Goal: Information Seeking & Learning: Learn about a topic

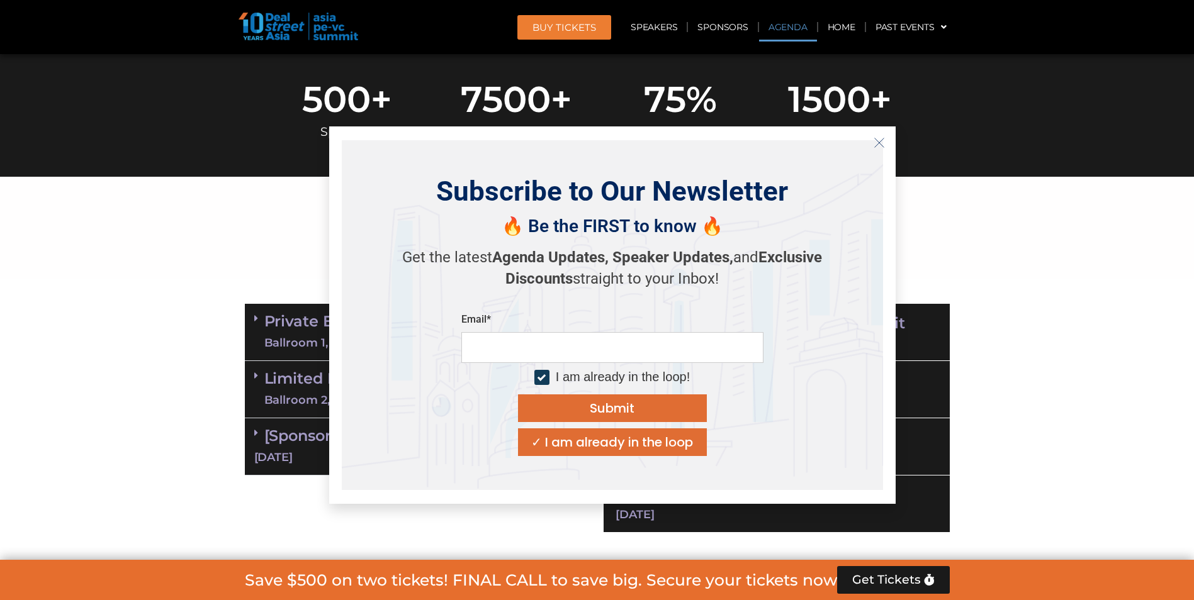
scroll to position [531, 0]
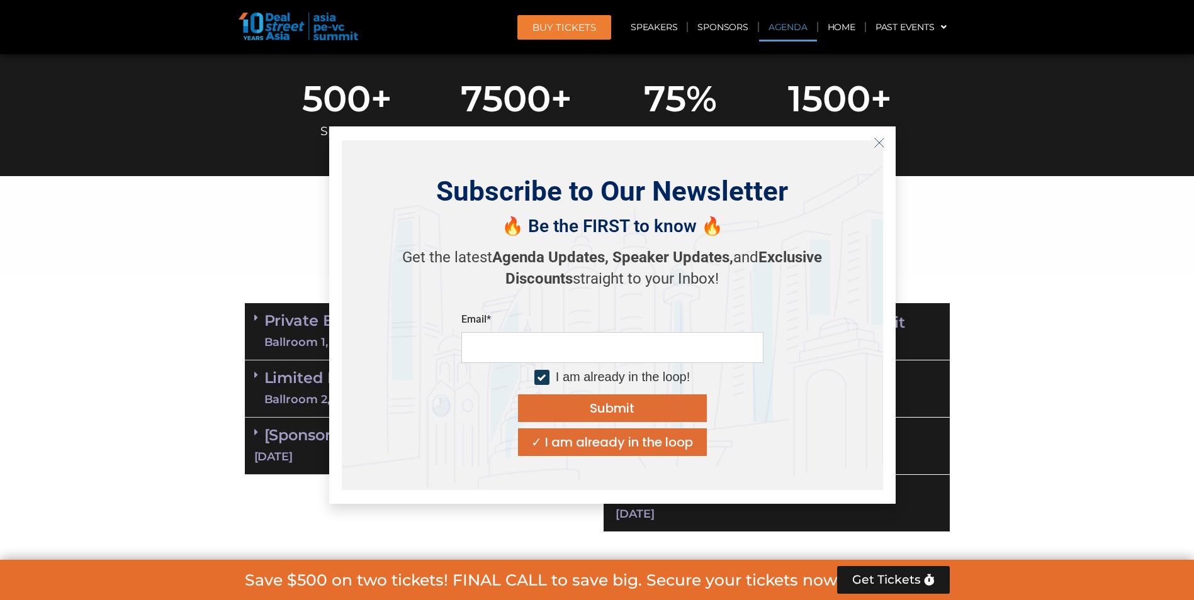
click at [884, 139] on icon "Close" at bounding box center [879, 142] width 11 height 11
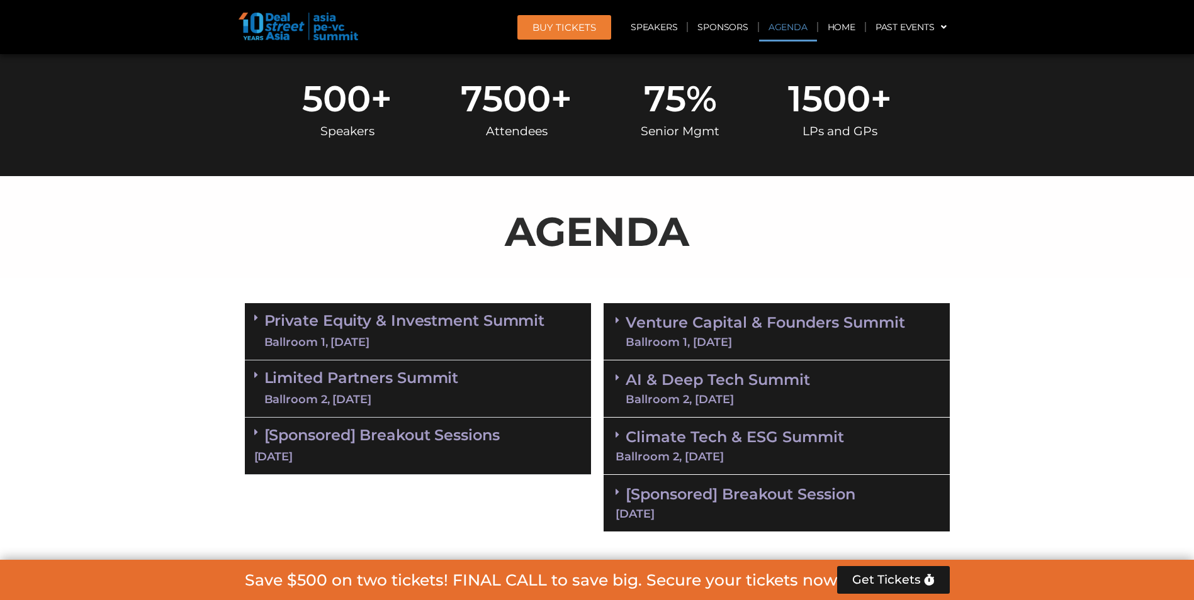
click at [785, 386] on link "AI & Deep Tech Summit Ballroom 2, [DATE]" at bounding box center [718, 389] width 184 height 33
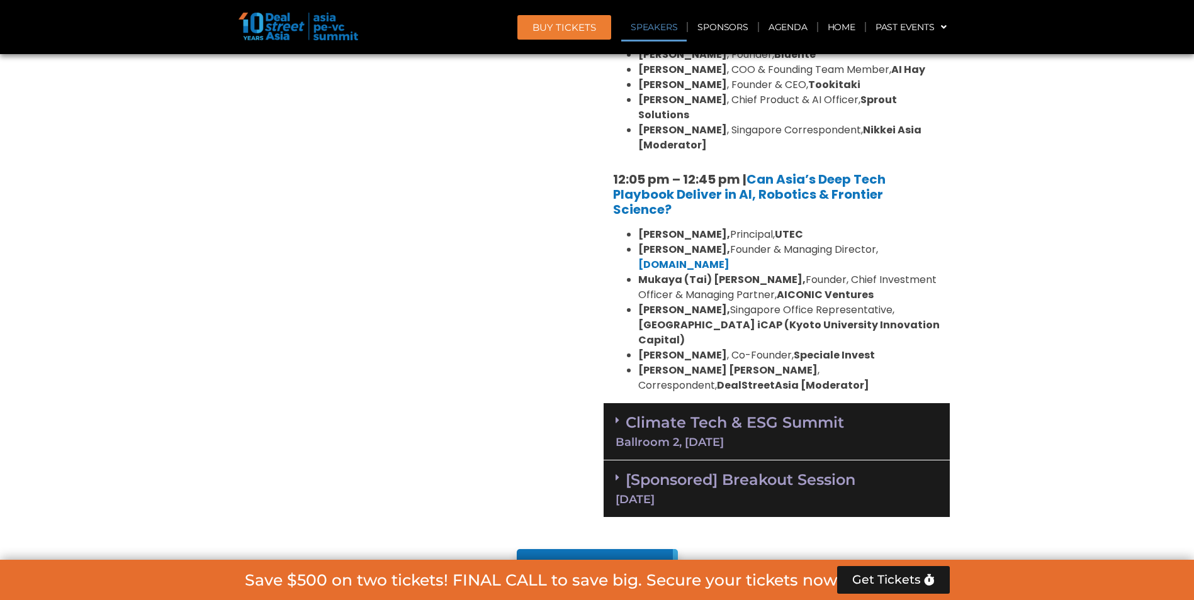
scroll to position [1215, 0]
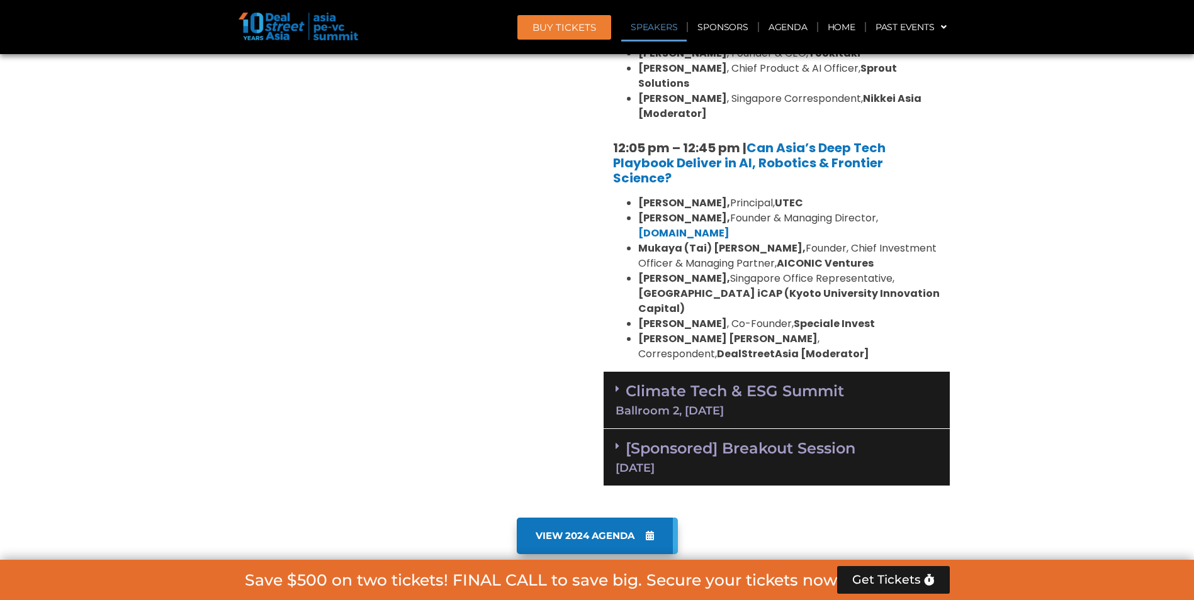
click at [752, 439] on link "[Sponsored] Breakout Session [DATE]" at bounding box center [777, 456] width 322 height 35
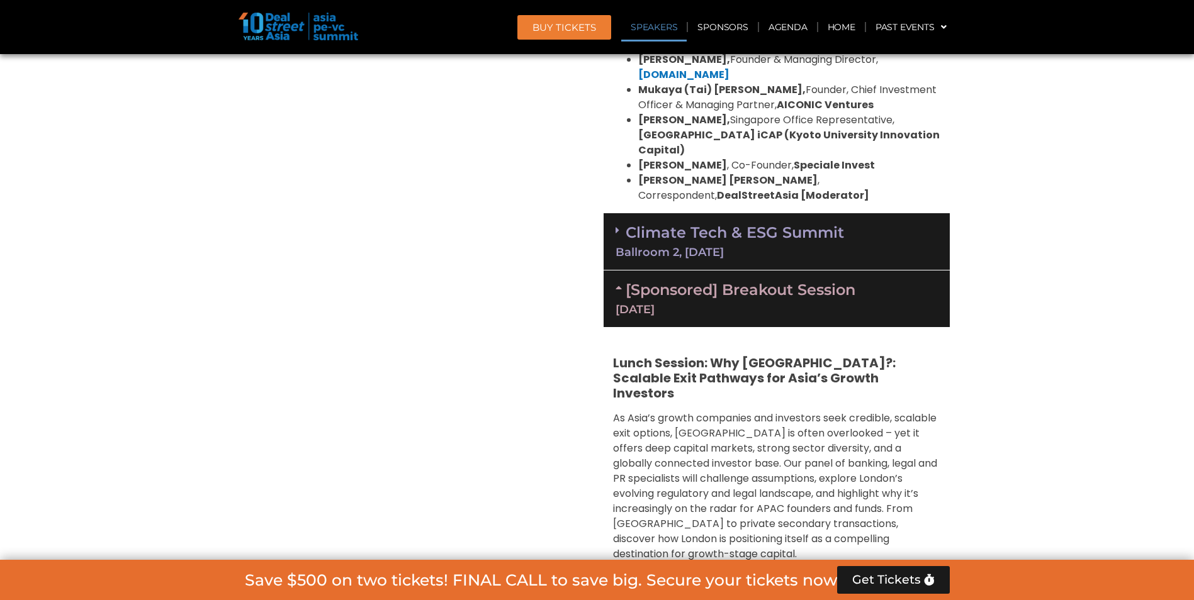
scroll to position [1363, 0]
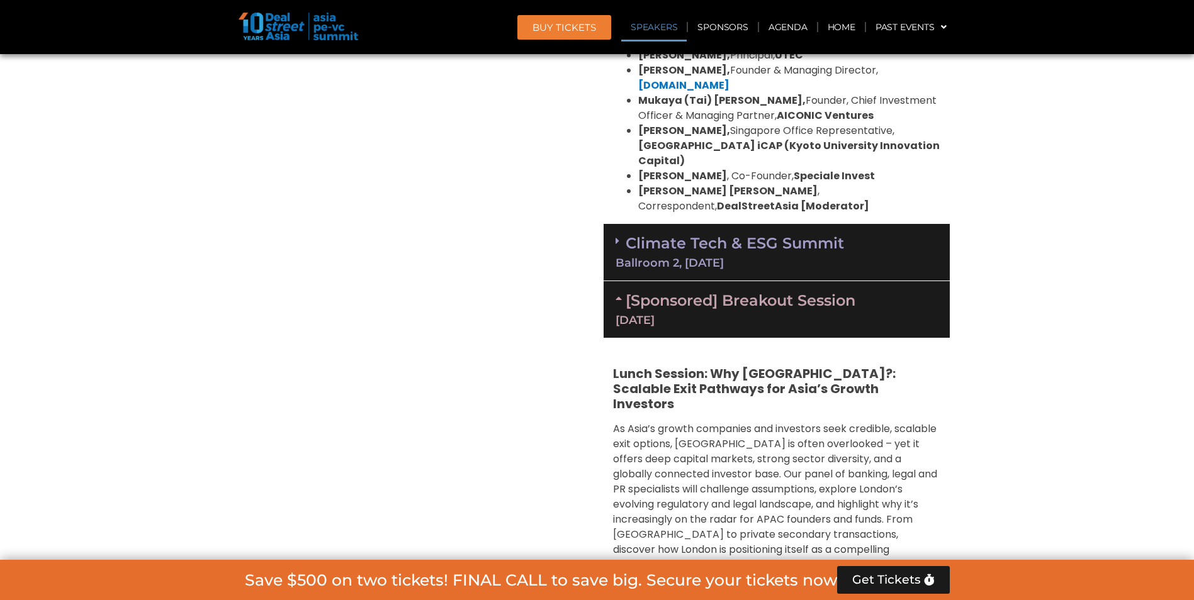
click at [837, 257] on div "Ballroom 2, [DATE]" at bounding box center [777, 262] width 322 height 11
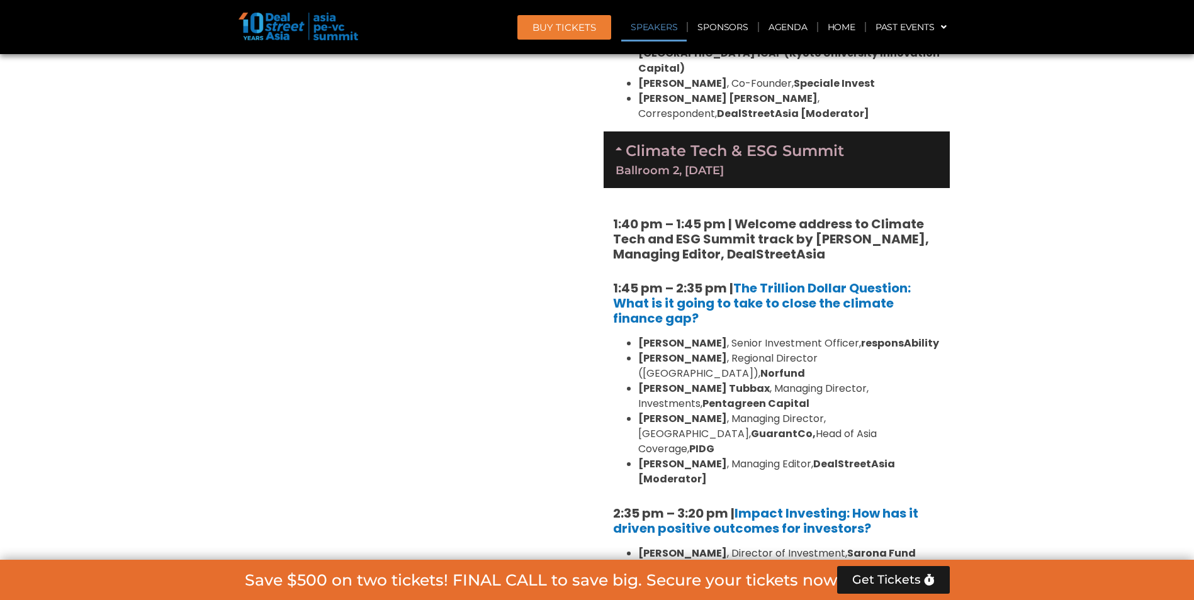
scroll to position [1454, 0]
click at [621, 144] on icon at bounding box center [621, 149] width 10 height 10
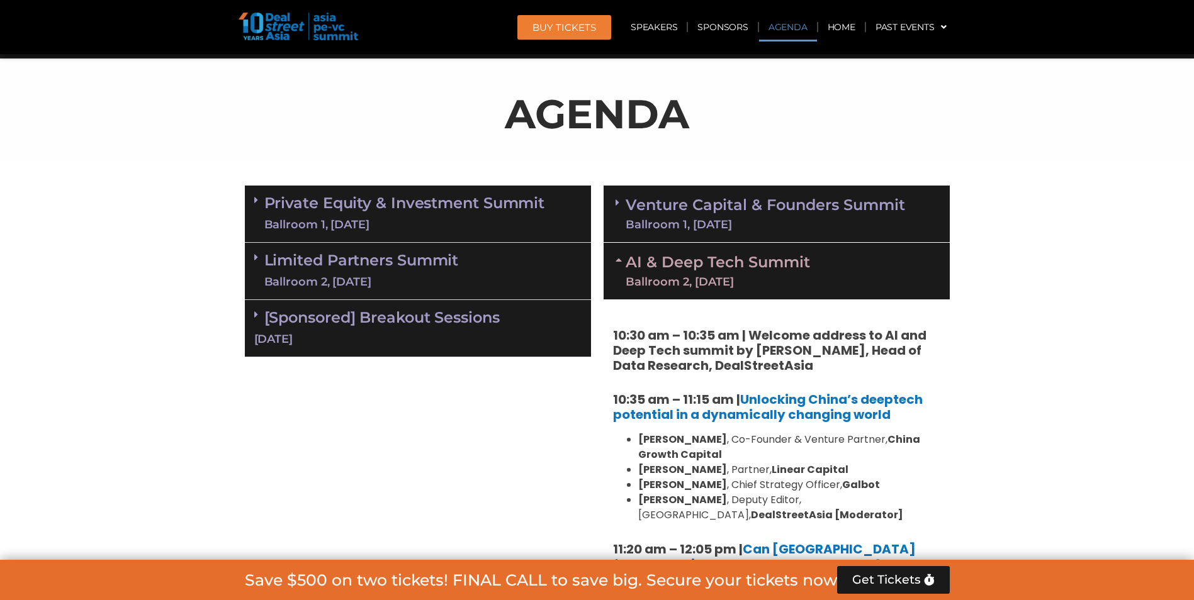
scroll to position [648, 0]
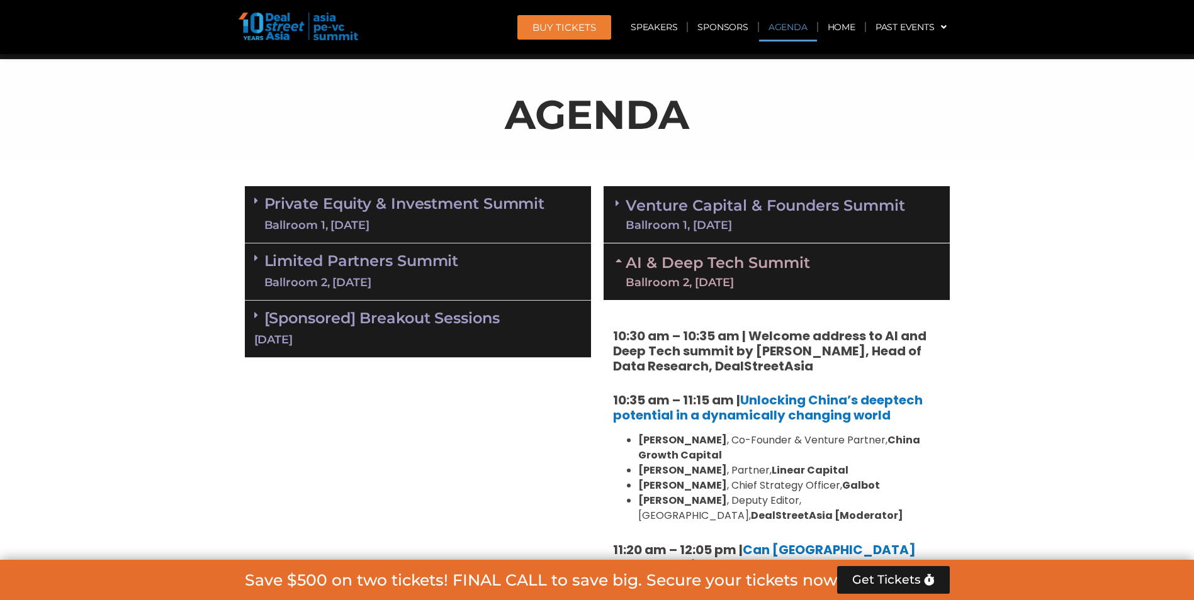
click at [620, 207] on span at bounding box center [621, 203] width 10 height 11
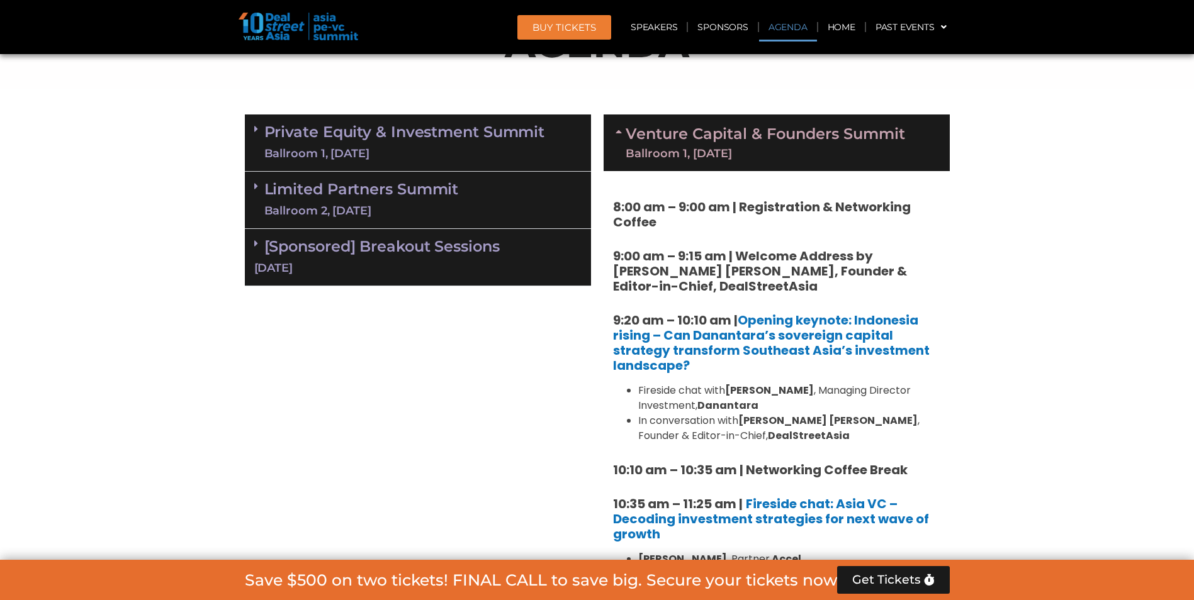
scroll to position [719, 0]
click at [620, 129] on icon at bounding box center [621, 132] width 10 height 10
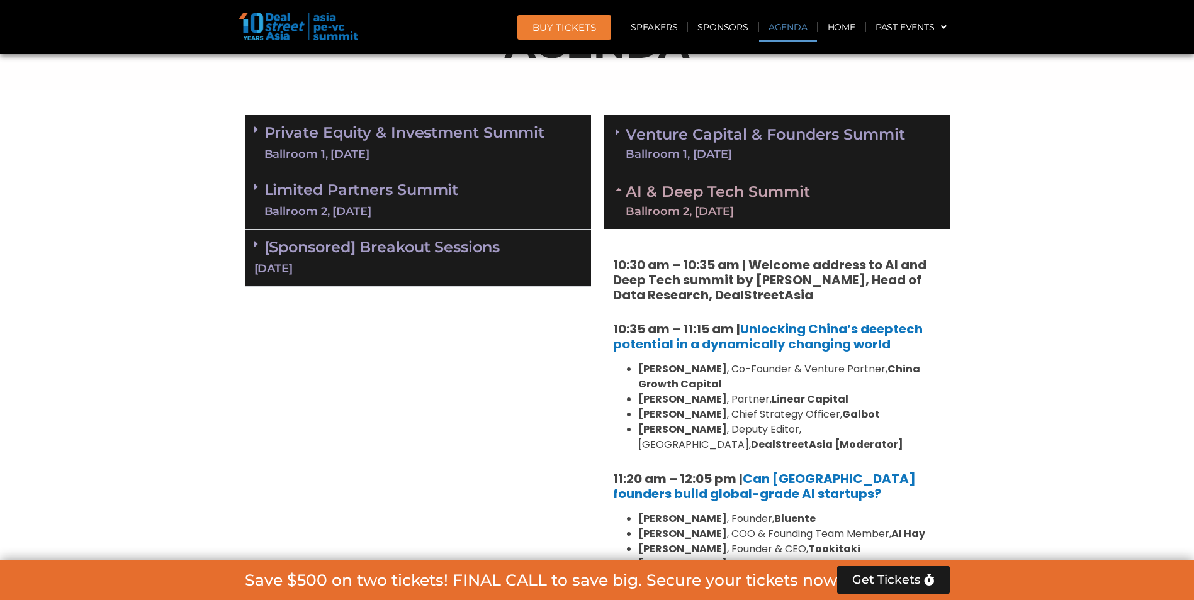
click at [621, 184] on icon at bounding box center [621, 189] width 10 height 10
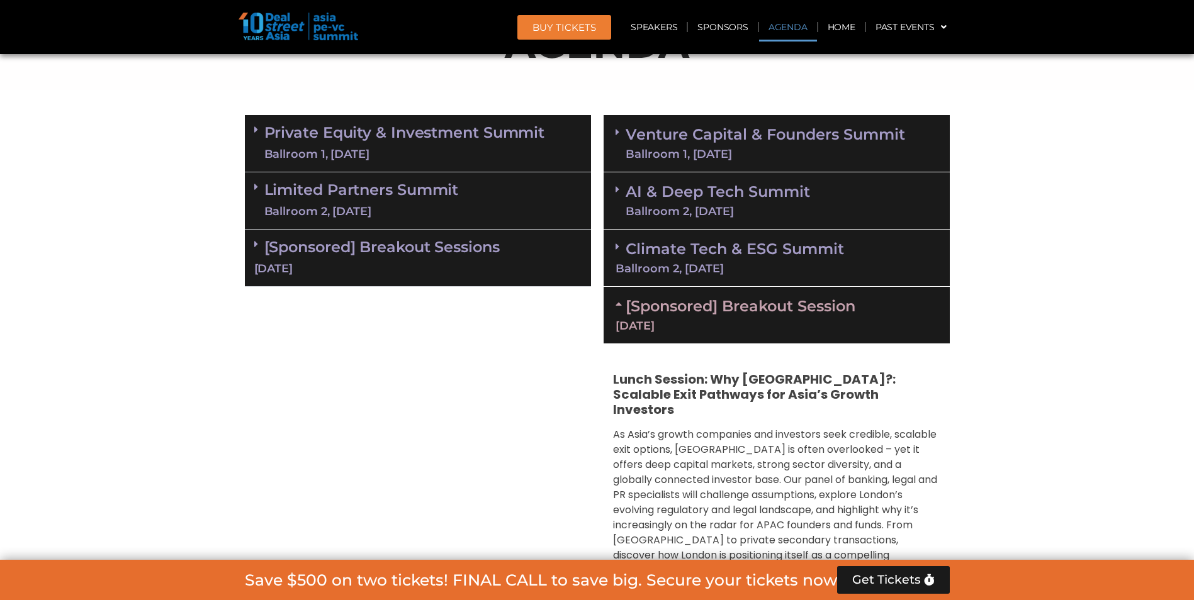
click at [615, 256] on div "Climate Tech & ESG Summit Ballroom 2, [DATE]" at bounding box center [777, 258] width 346 height 57
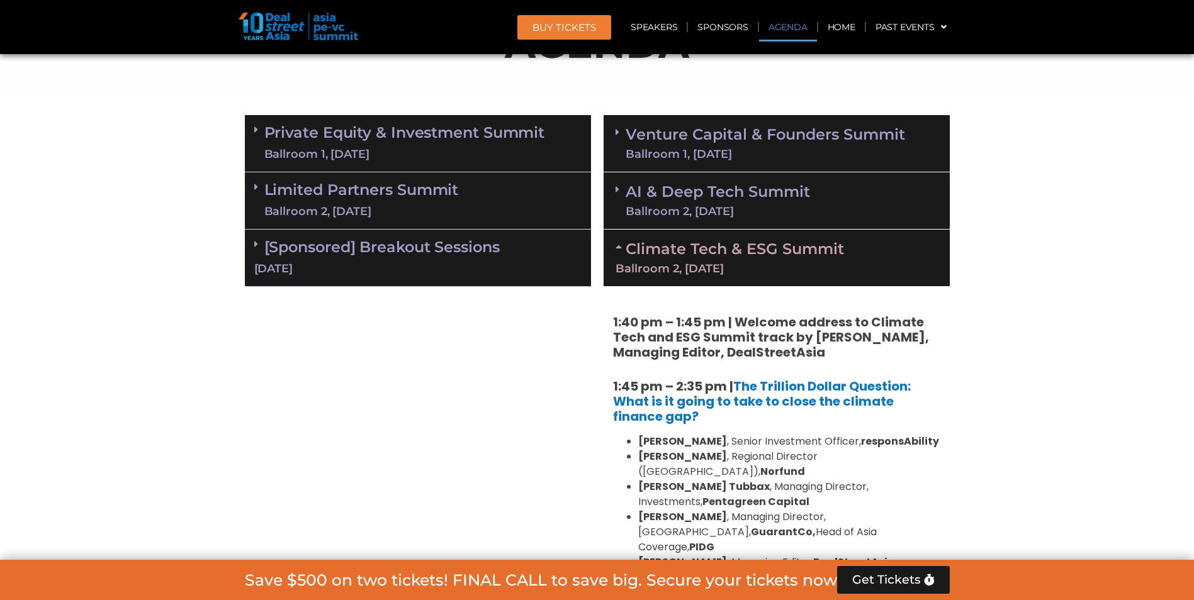
click at [615, 240] on div "Climate Tech & ESG Summit Ballroom 2, [DATE]" at bounding box center [777, 258] width 346 height 57
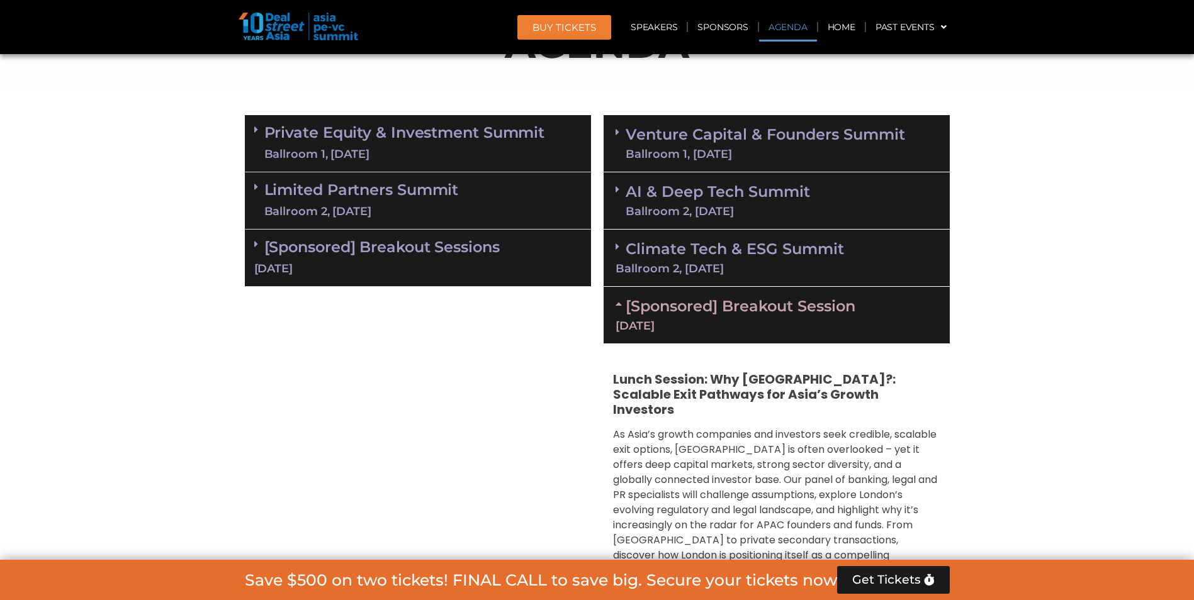
click at [254, 125] on icon at bounding box center [256, 130] width 4 height 10
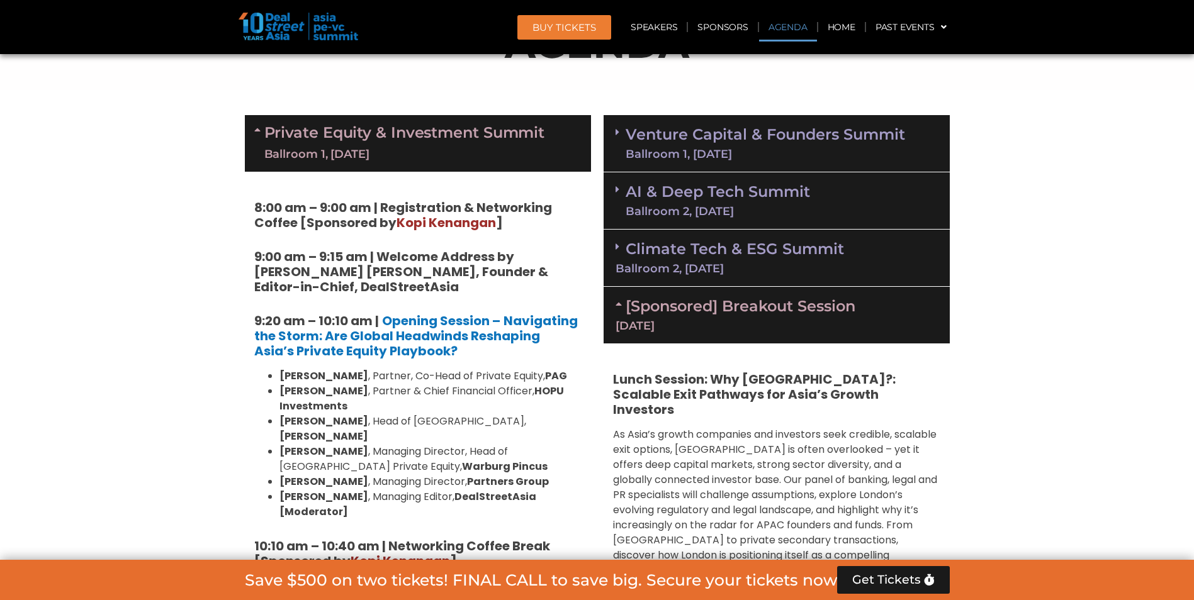
click at [617, 130] on icon at bounding box center [618, 132] width 4 height 10
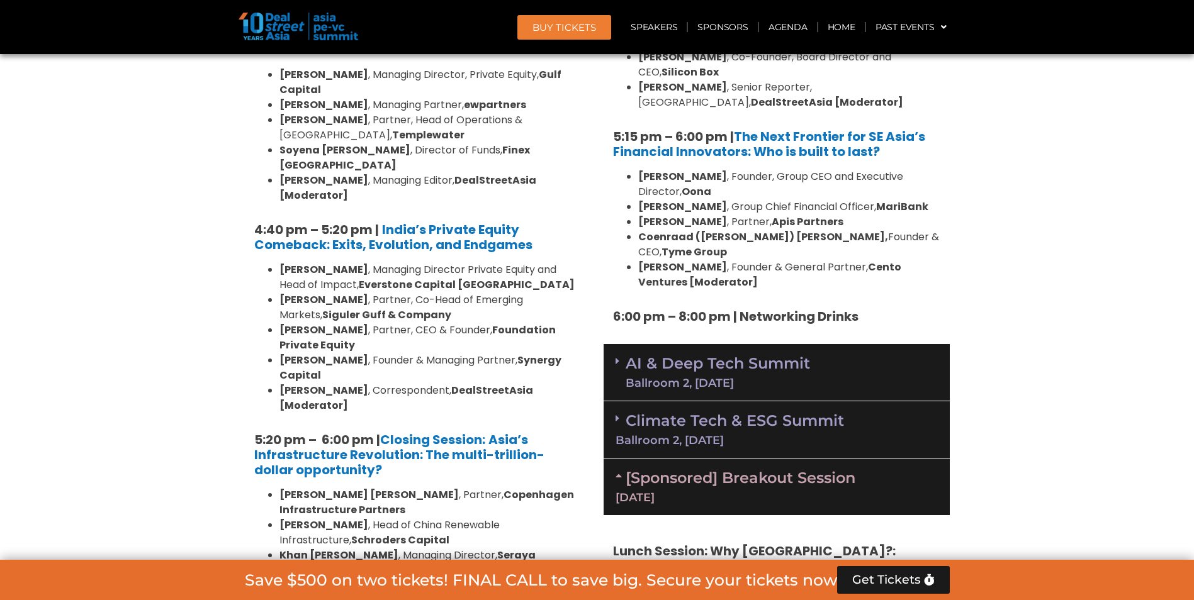
scroll to position [2369, 0]
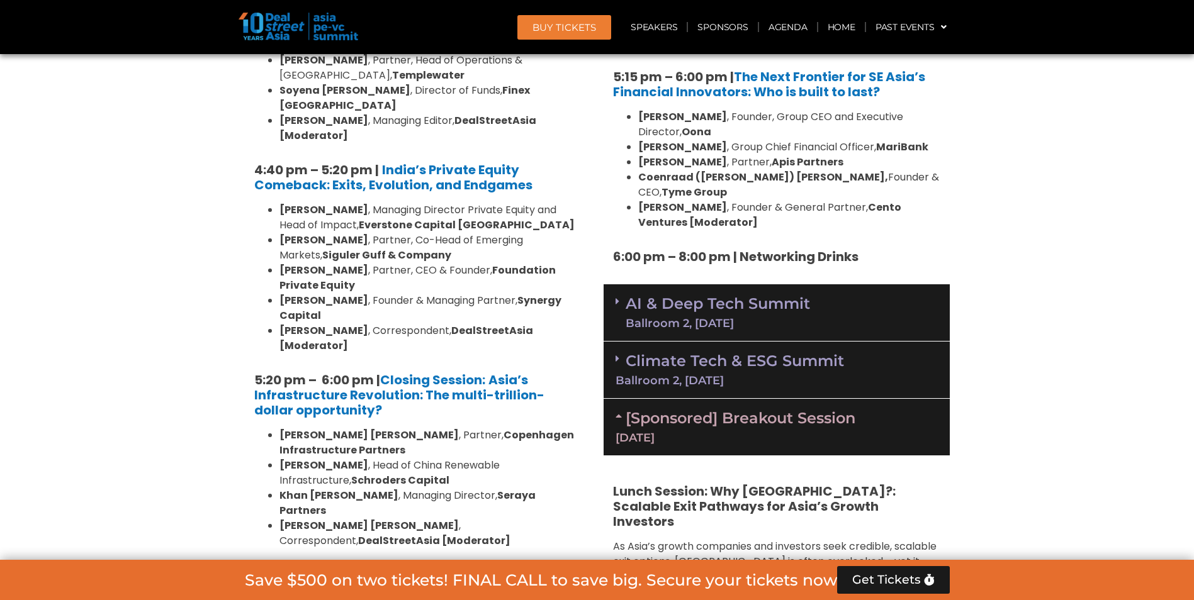
click at [257, 578] on span at bounding box center [259, 597] width 10 height 38
click at [618, 342] on div "Climate Tech & ESG Summit Ballroom 2, [DATE]" at bounding box center [777, 370] width 346 height 57
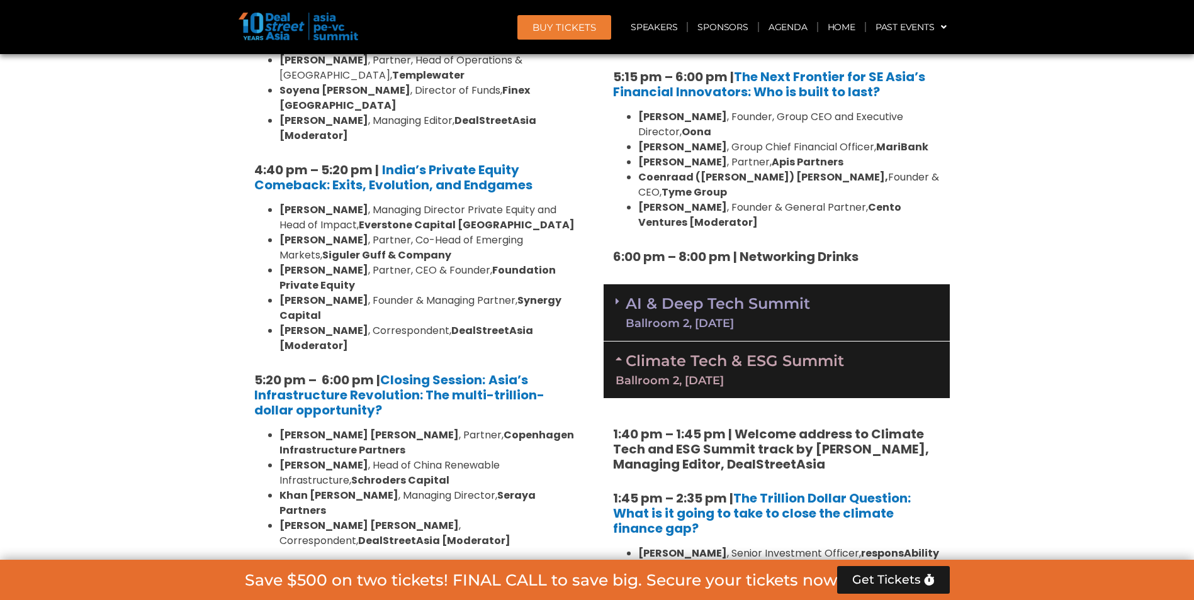
click at [1045, 322] on section "Private Equity & Investment Summit Ballroom 1, [DATE] 8:00 am – 9:00 am | Regis…" at bounding box center [597, 287] width 1194 height 3657
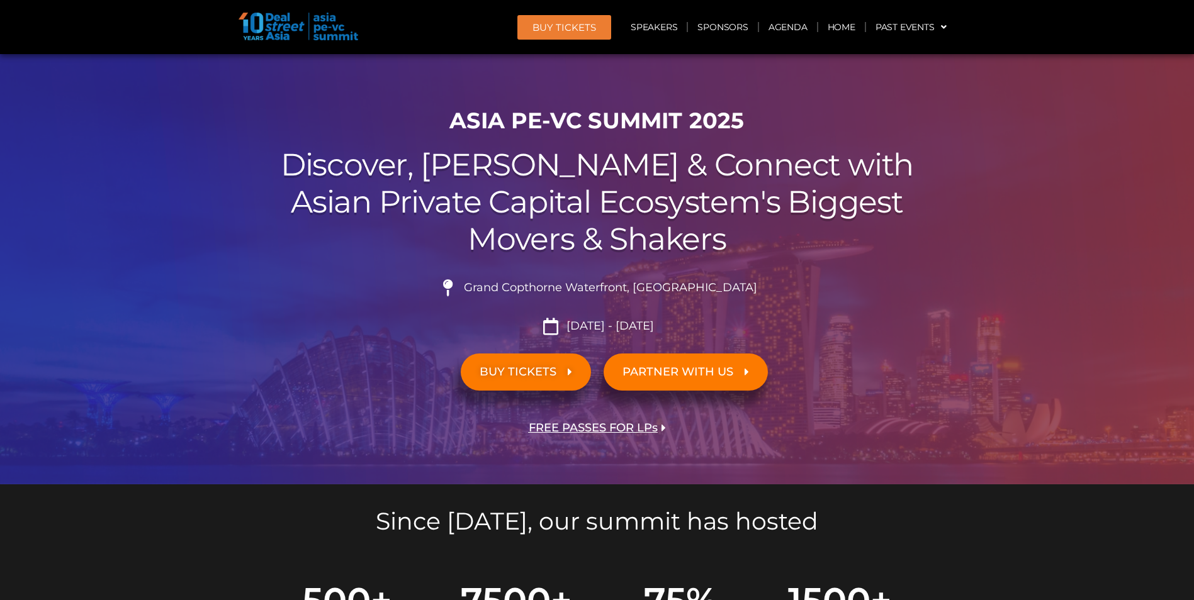
scroll to position [0, 0]
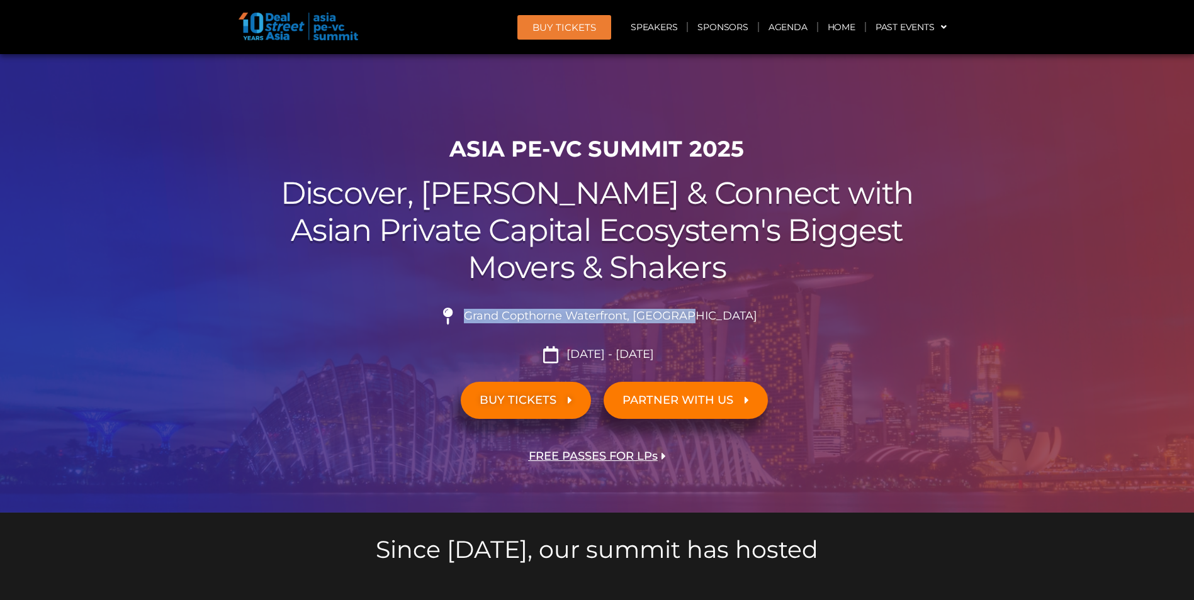
drag, startPoint x: 497, startPoint y: 317, endPoint x: 716, endPoint y: 303, distance: 220.1
click at [716, 303] on div "Grand Copthorne Waterfront, [GEOGRAPHIC_DATA]​ [DATE] - [DATE]" at bounding box center [597, 330] width 705 height 65
